Goal: Use online tool/utility: Utilize a website feature to perform a specific function

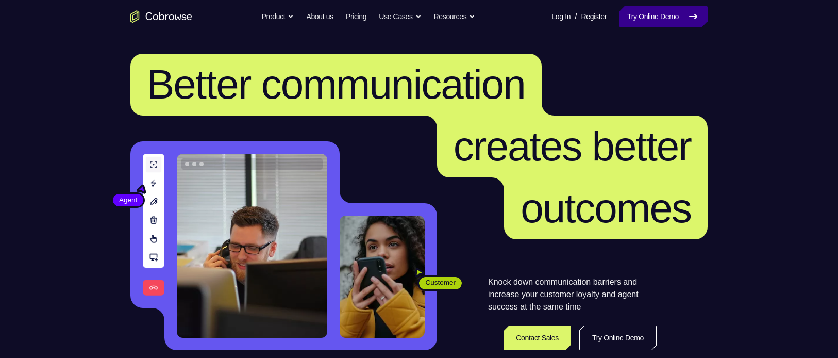
click at [637, 20] on link "Try Online Demo" at bounding box center [663, 16] width 89 height 21
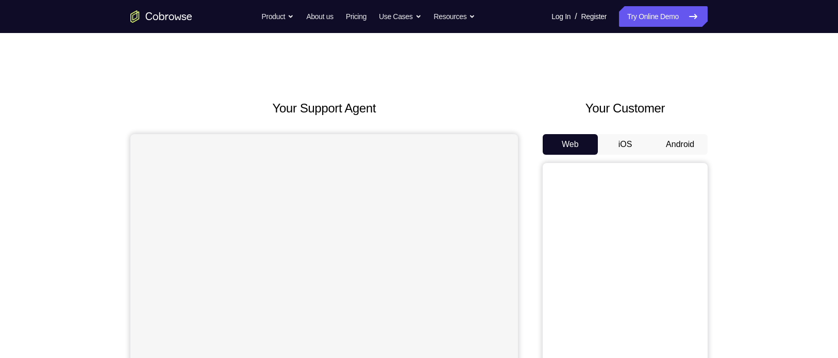
click at [678, 149] on button "Android" at bounding box center [680, 144] width 55 height 21
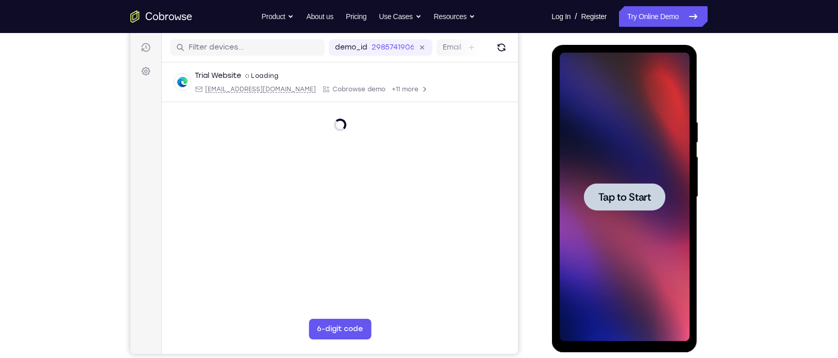
click at [607, 205] on div at bounding box center [623, 196] width 81 height 27
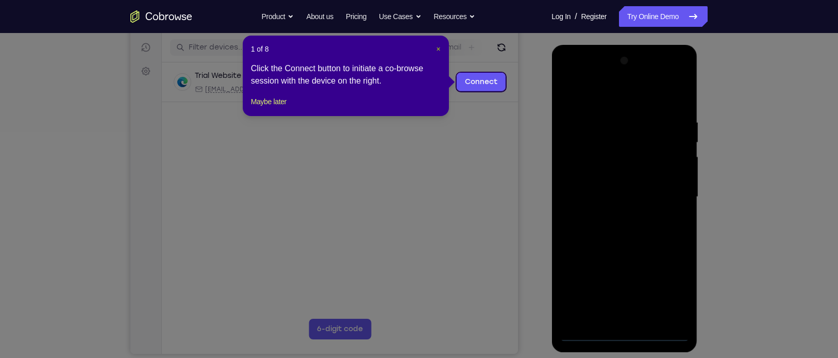
click at [436, 52] on span "×" at bounding box center [438, 49] width 4 height 8
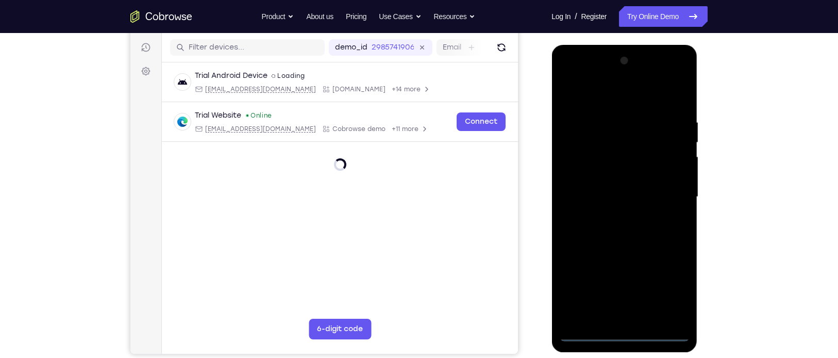
click at [622, 336] on div at bounding box center [624, 197] width 130 height 289
click at [665, 286] on div at bounding box center [624, 197] width 130 height 289
click at [581, 73] on div at bounding box center [624, 197] width 130 height 289
click at [669, 191] on div at bounding box center [624, 197] width 130 height 289
click at [611, 217] on div at bounding box center [624, 197] width 130 height 289
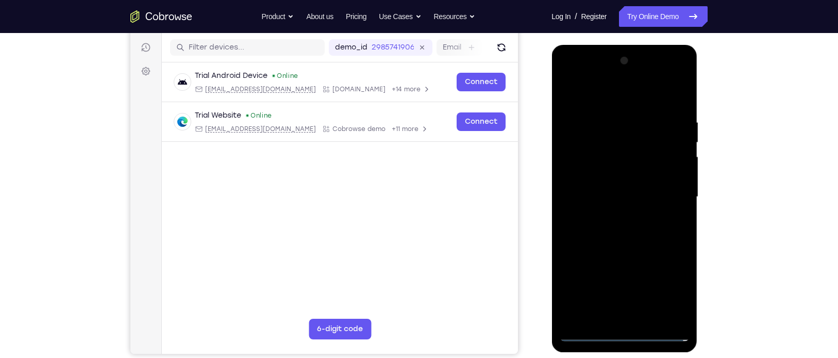
click at [586, 187] on div at bounding box center [624, 197] width 130 height 289
click at [591, 176] on div at bounding box center [624, 197] width 130 height 289
click at [598, 193] on div at bounding box center [624, 197] width 130 height 289
click at [603, 232] on div at bounding box center [624, 197] width 130 height 289
click at [621, 233] on div at bounding box center [624, 197] width 130 height 289
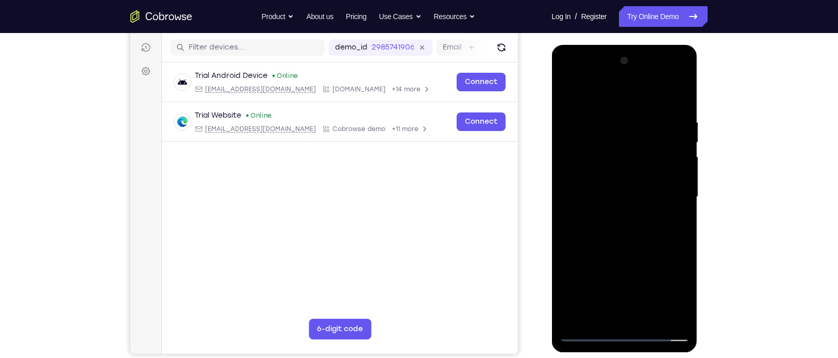
click at [619, 236] on div at bounding box center [624, 197] width 130 height 289
click at [682, 90] on div at bounding box center [624, 197] width 130 height 289
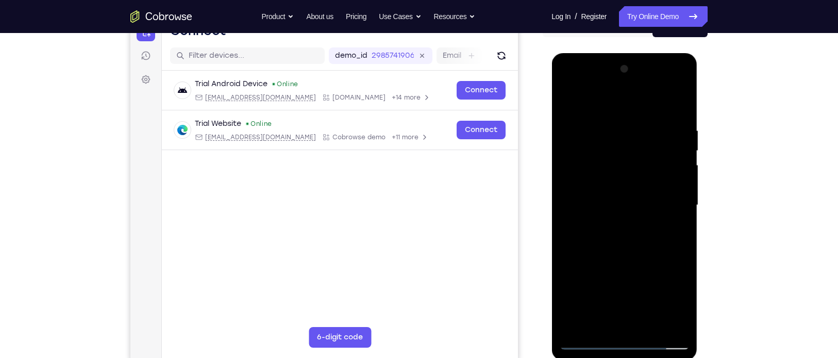
scroll to position [120, 0]
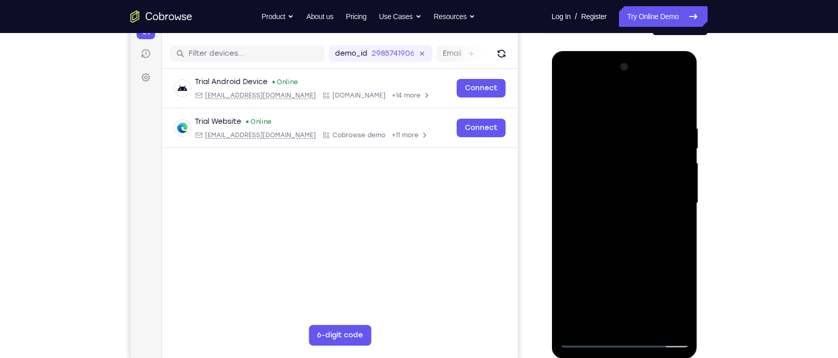
click at [573, 173] on div at bounding box center [624, 203] width 130 height 289
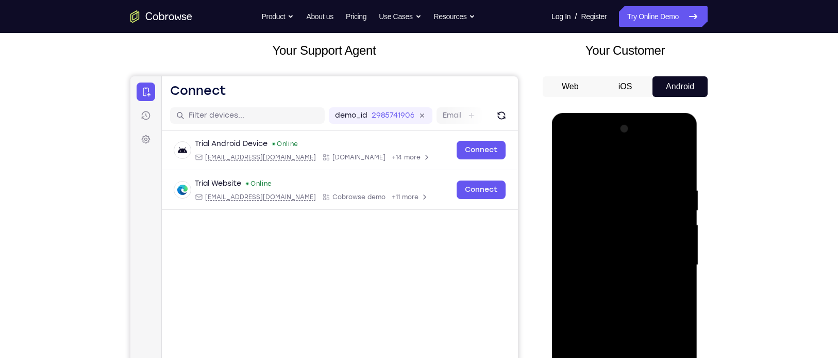
scroll to position [54, 0]
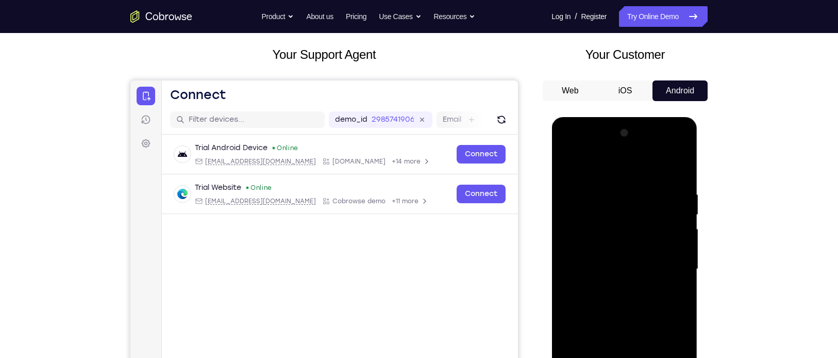
click at [570, 166] on div at bounding box center [624, 269] width 130 height 289
click at [603, 237] on div at bounding box center [624, 269] width 130 height 289
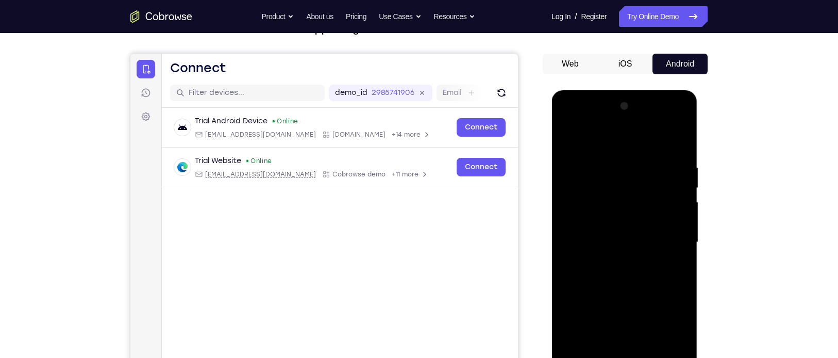
scroll to position [103, 0]
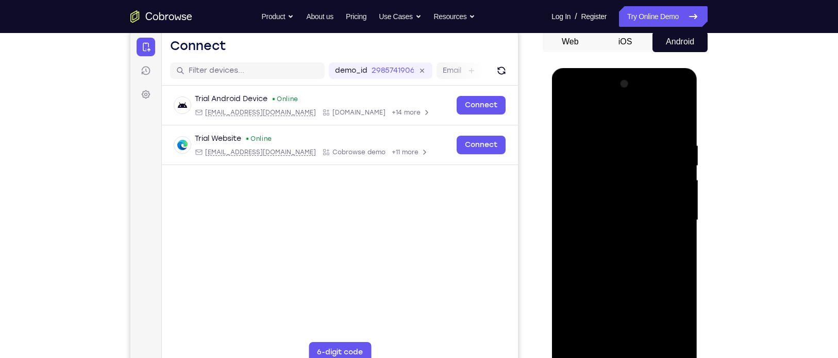
drag, startPoint x: 587, startPoint y: 129, endPoint x: 578, endPoint y: 129, distance: 8.8
click at [578, 129] on div at bounding box center [624, 220] width 130 height 289
click at [570, 119] on div at bounding box center [624, 220] width 130 height 289
click at [665, 129] on div at bounding box center [624, 220] width 130 height 289
click at [646, 145] on div at bounding box center [624, 220] width 130 height 289
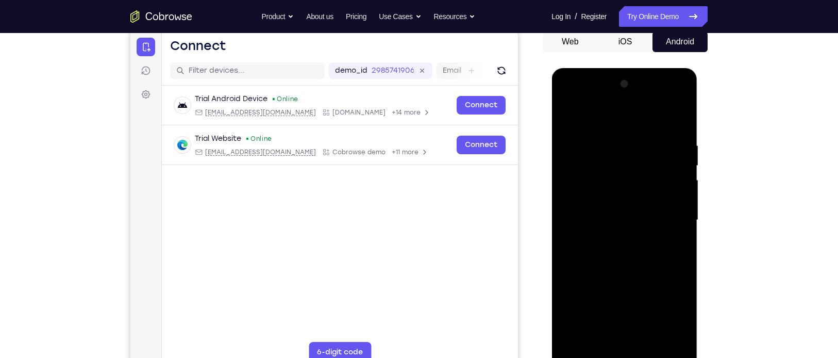
click at [664, 148] on div at bounding box center [624, 220] width 130 height 289
click at [645, 132] on div at bounding box center [624, 220] width 130 height 289
click at [673, 127] on div at bounding box center [624, 220] width 130 height 289
click at [567, 114] on div at bounding box center [624, 220] width 130 height 289
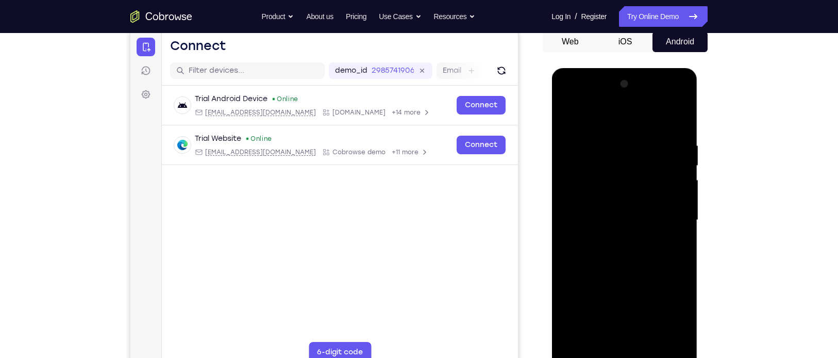
click at [643, 144] on div at bounding box center [624, 220] width 130 height 289
click at [662, 336] on div at bounding box center [624, 220] width 130 height 289
click at [673, 155] on div at bounding box center [624, 220] width 130 height 289
click at [681, 141] on div at bounding box center [624, 220] width 130 height 289
click at [559, 168] on div at bounding box center [625, 221] width 146 height 307
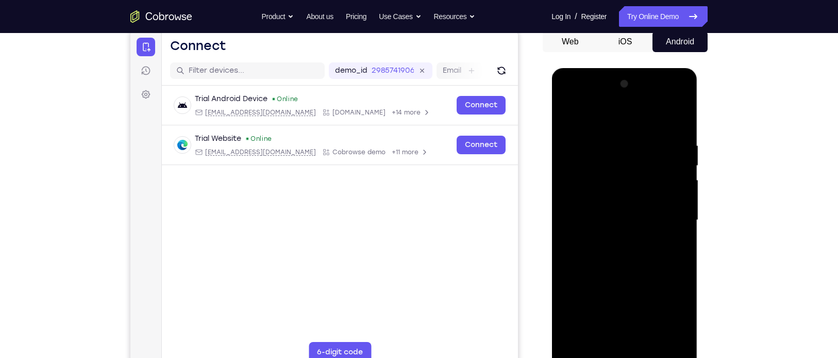
click at [563, 135] on div at bounding box center [624, 220] width 130 height 289
click at [673, 159] on div at bounding box center [624, 220] width 130 height 289
click at [669, 163] on div at bounding box center [624, 220] width 130 height 289
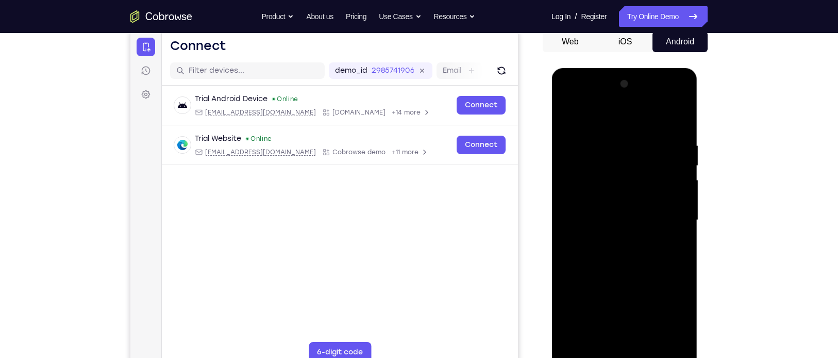
click at [669, 163] on div at bounding box center [624, 220] width 130 height 289
click at [661, 340] on div at bounding box center [624, 220] width 130 height 289
click at [666, 254] on div at bounding box center [624, 220] width 130 height 289
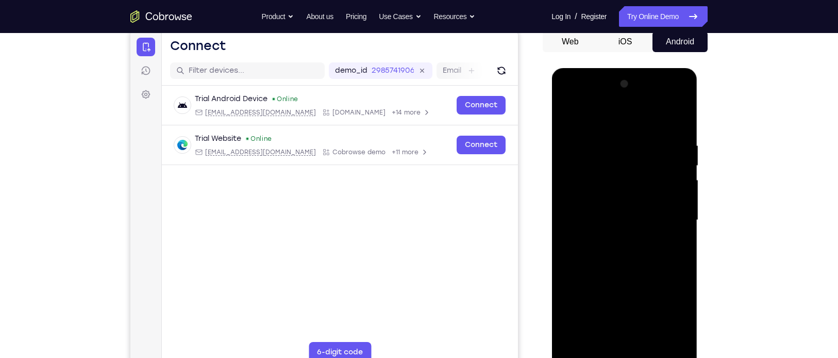
click at [666, 254] on div at bounding box center [624, 220] width 130 height 289
click at [679, 216] on div at bounding box center [624, 220] width 130 height 289
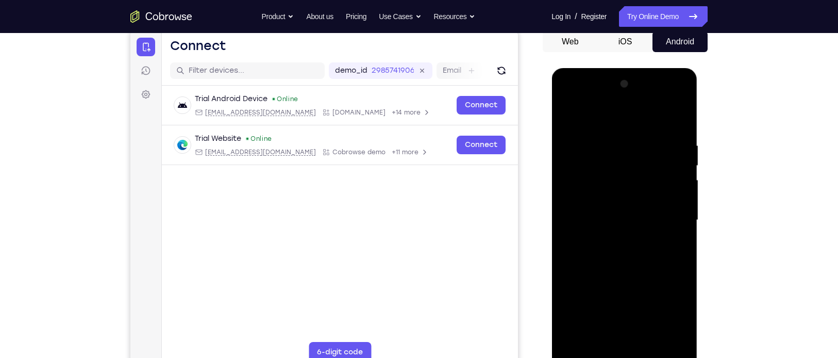
click at [639, 229] on div at bounding box center [624, 220] width 130 height 289
click at [597, 335] on div at bounding box center [624, 220] width 130 height 289
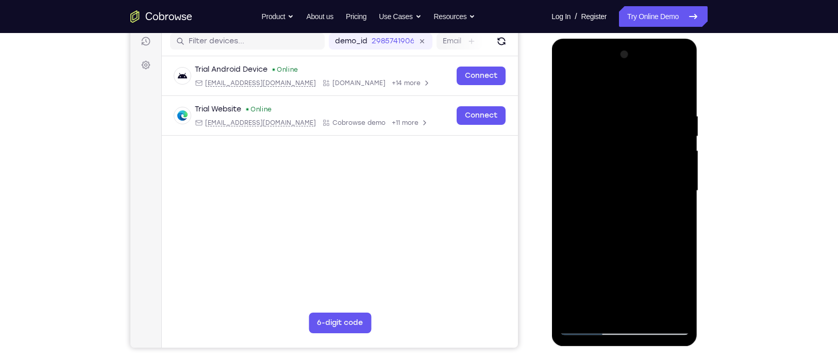
scroll to position [137, 0]
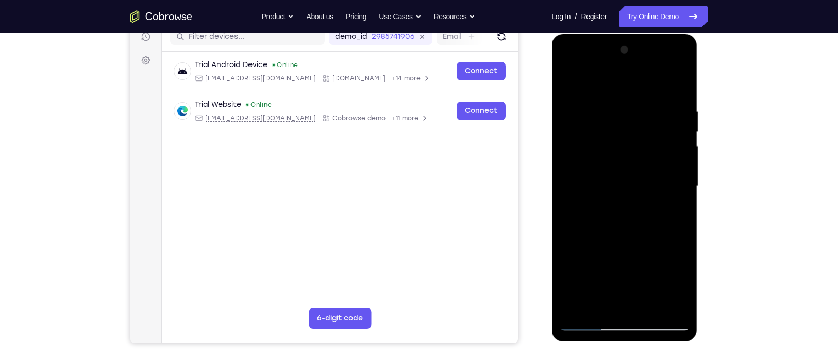
click at [644, 191] on div at bounding box center [624, 186] width 130 height 289
drag, startPoint x: 590, startPoint y: 239, endPoint x: 693, endPoint y: 236, distance: 102.6
click at [693, 236] on div at bounding box center [625, 187] width 146 height 307
click at [615, 308] on div at bounding box center [624, 186] width 130 height 289
click at [620, 180] on div at bounding box center [624, 186] width 130 height 289
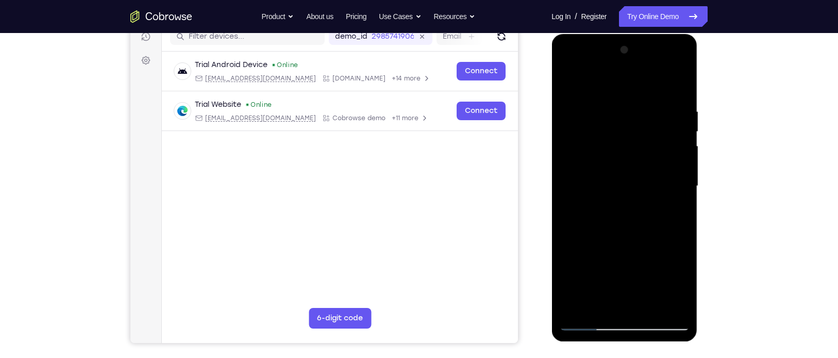
click at [596, 303] on div at bounding box center [624, 186] width 130 height 289
click at [620, 177] on div at bounding box center [624, 186] width 130 height 289
click at [648, 306] on div at bounding box center [624, 186] width 130 height 289
click at [673, 305] on div at bounding box center [624, 186] width 130 height 289
click at [665, 303] on div at bounding box center [624, 186] width 130 height 289
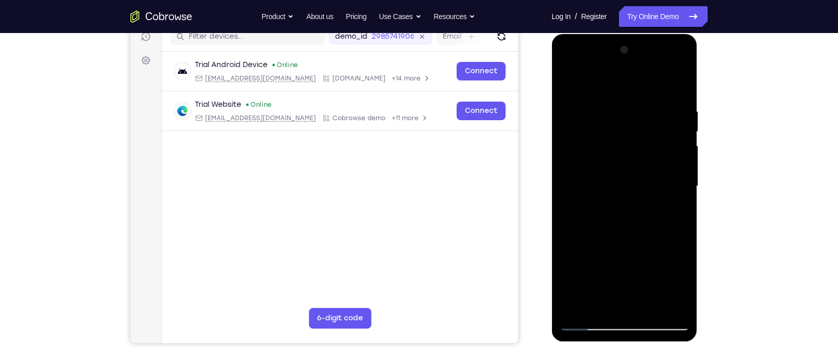
click at [675, 243] on div at bounding box center [624, 186] width 130 height 289
click at [676, 87] on div at bounding box center [624, 186] width 130 height 289
click at [650, 309] on div at bounding box center [624, 186] width 130 height 289
click at [629, 237] on div at bounding box center [624, 186] width 130 height 289
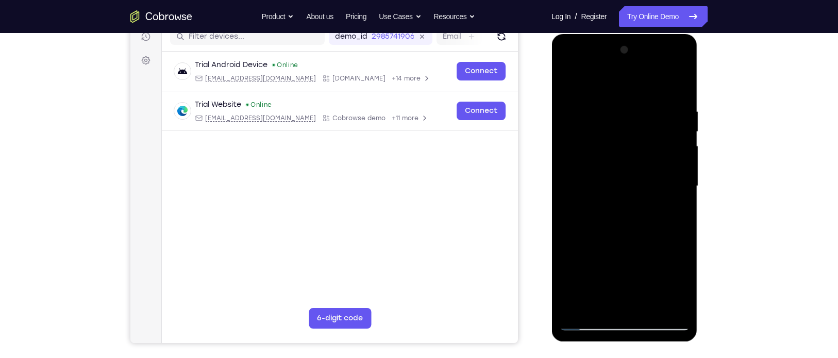
drag, startPoint x: 650, startPoint y: 137, endPoint x: 606, endPoint y: 140, distance: 44.5
click at [606, 140] on div at bounding box center [624, 186] width 130 height 289
drag, startPoint x: 645, startPoint y: 125, endPoint x: 591, endPoint y: 135, distance: 54.9
click at [591, 135] on div at bounding box center [624, 186] width 130 height 289
drag, startPoint x: 657, startPoint y: 119, endPoint x: 583, endPoint y: 137, distance: 76.0
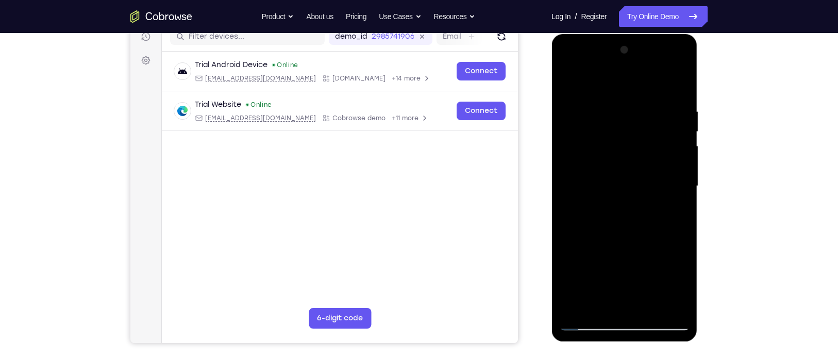
click at [583, 137] on div at bounding box center [624, 186] width 130 height 289
drag, startPoint x: 629, startPoint y: 127, endPoint x: 566, endPoint y: 147, distance: 65.7
click at [566, 147] on div at bounding box center [624, 186] width 130 height 289
drag, startPoint x: 633, startPoint y: 131, endPoint x: 583, endPoint y: 145, distance: 51.9
click at [583, 145] on div at bounding box center [624, 186] width 130 height 289
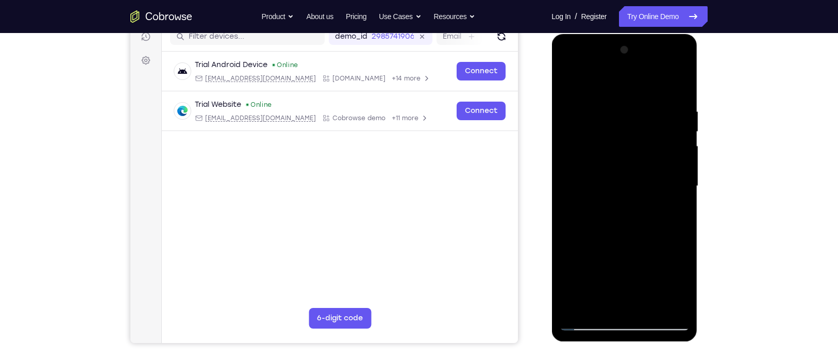
drag, startPoint x: 636, startPoint y: 124, endPoint x: 570, endPoint y: 137, distance: 67.1
click at [570, 137] on div at bounding box center [624, 186] width 130 height 289
drag, startPoint x: 646, startPoint y: 125, endPoint x: 556, endPoint y: 144, distance: 92.3
click at [556, 144] on div at bounding box center [625, 187] width 146 height 307
drag, startPoint x: 630, startPoint y: 127, endPoint x: 557, endPoint y: 142, distance: 74.8
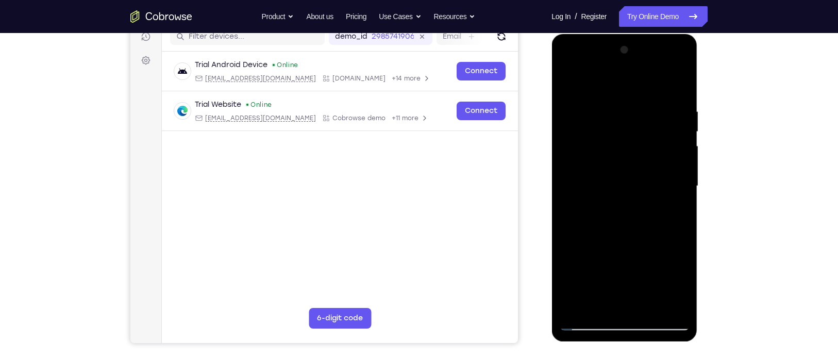
click at [557, 142] on div at bounding box center [625, 187] width 146 height 307
click at [582, 319] on div at bounding box center [624, 186] width 130 height 289
click at [587, 321] on div at bounding box center [624, 186] width 130 height 289
click at [600, 201] on div at bounding box center [624, 186] width 130 height 289
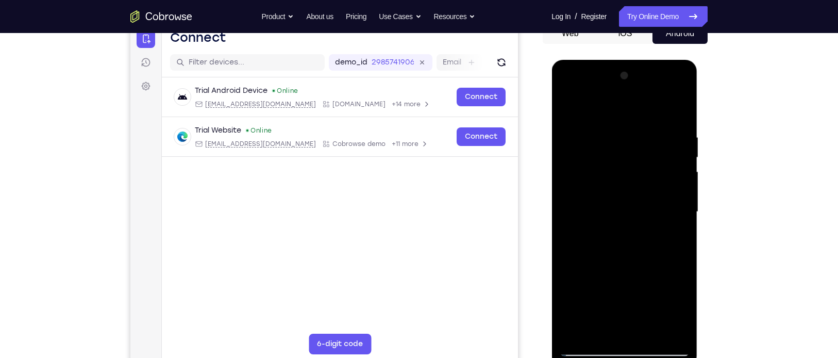
scroll to position [111, 0]
drag, startPoint x: 599, startPoint y: 199, endPoint x: 630, endPoint y: 30, distance: 172.0
click at [630, 59] on html "Online web based iOS Simulators and Android Emulators. Run iPhone, iPad, Mobile…" at bounding box center [625, 213] width 147 height 309
drag, startPoint x: 617, startPoint y: 252, endPoint x: 636, endPoint y: -102, distance: 353.5
click at [636, 59] on html "Online web based iOS Simulators and Android Emulators. Run iPhone, iPad, Mobile…" at bounding box center [625, 213] width 147 height 309
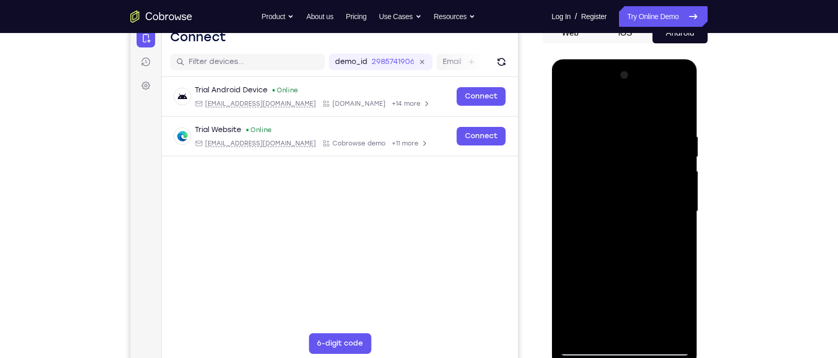
drag, startPoint x: 622, startPoint y: 229, endPoint x: 646, endPoint y: -43, distance: 272.7
click at [646, 59] on html "Online web based iOS Simulators and Android Emulators. Run iPhone, iPad, Mobile…" at bounding box center [625, 213] width 147 height 309
drag, startPoint x: 618, startPoint y: 295, endPoint x: 655, endPoint y: 93, distance: 205.4
click at [655, 93] on div at bounding box center [624, 211] width 130 height 289
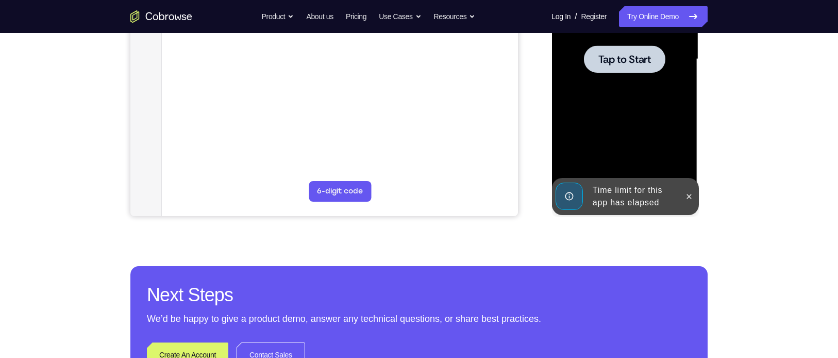
scroll to position [354, 0]
